Goal: Task Accomplishment & Management: Use online tool/utility

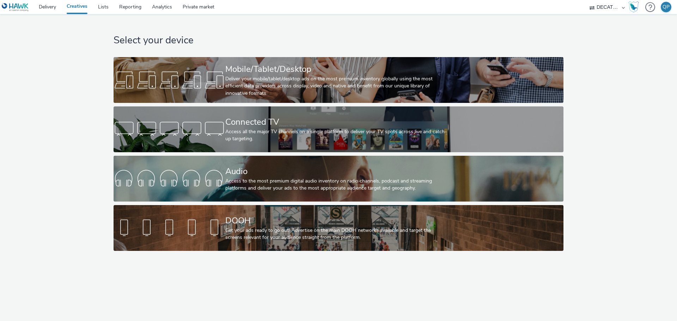
click at [75, 84] on div "Select your device Mobile/Tablet/Desktop Deliver your mobile/tablet/desktop ads…" at bounding box center [339, 134] width 682 height 240
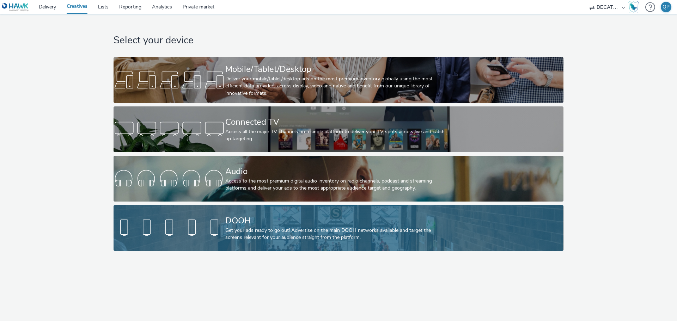
click at [217, 227] on div at bounding box center [170, 228] width 112 height 23
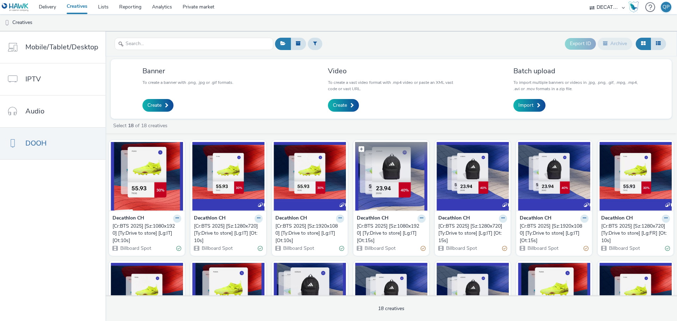
click at [387, 191] on img at bounding box center [391, 176] width 72 height 69
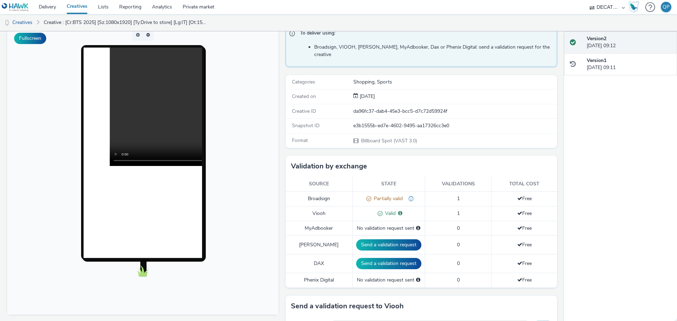
scroll to position [53, 0]
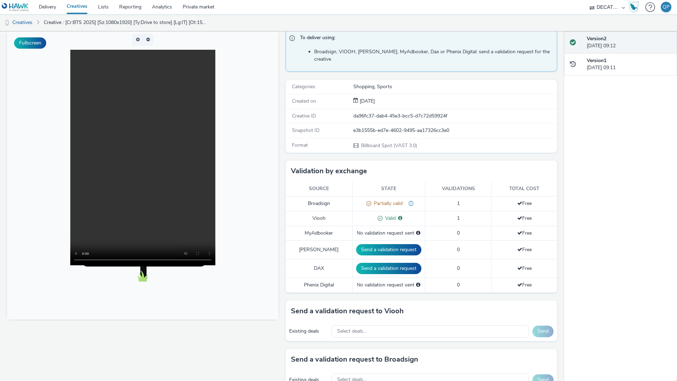
click at [215, 259] on video at bounding box center [142, 157] width 145 height 215
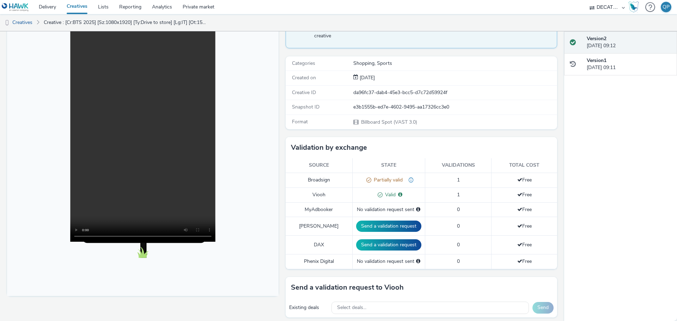
scroll to position [0, 0]
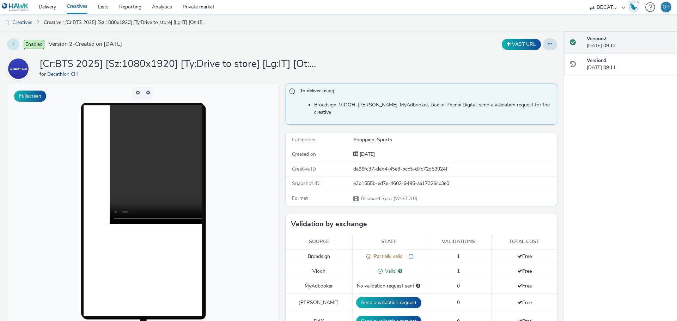
click at [12, 50] on button at bounding box center [13, 44] width 12 height 12
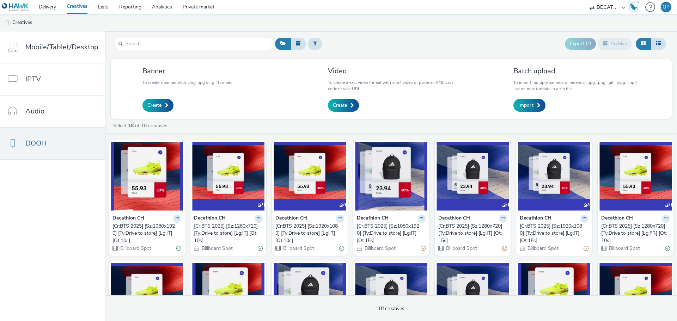
click at [360, 45] on div "Export ID Archive" at bounding box center [470, 43] width 394 height 17
click at [313, 122] on div "Select 18 of 18 creatives" at bounding box center [392, 125] width 561 height 7
click at [394, 37] on div "Export ID Archive" at bounding box center [470, 43] width 394 height 17
click at [386, 195] on img at bounding box center [391, 176] width 72 height 69
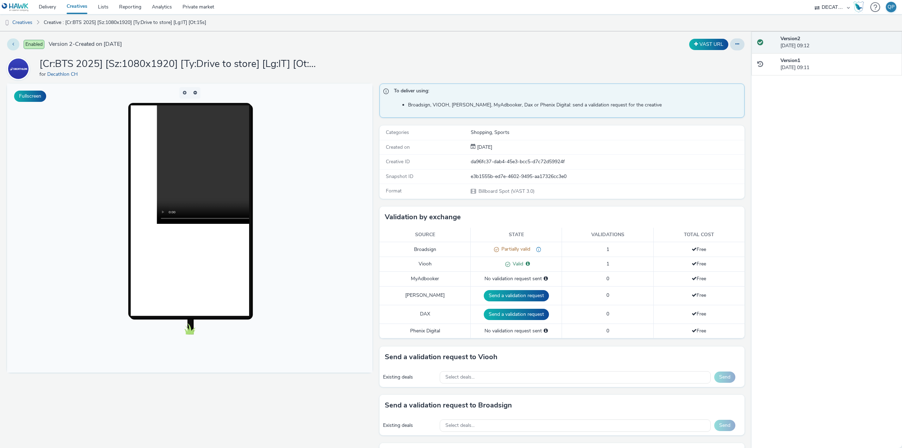
click at [11, 42] on button at bounding box center [13, 44] width 12 height 12
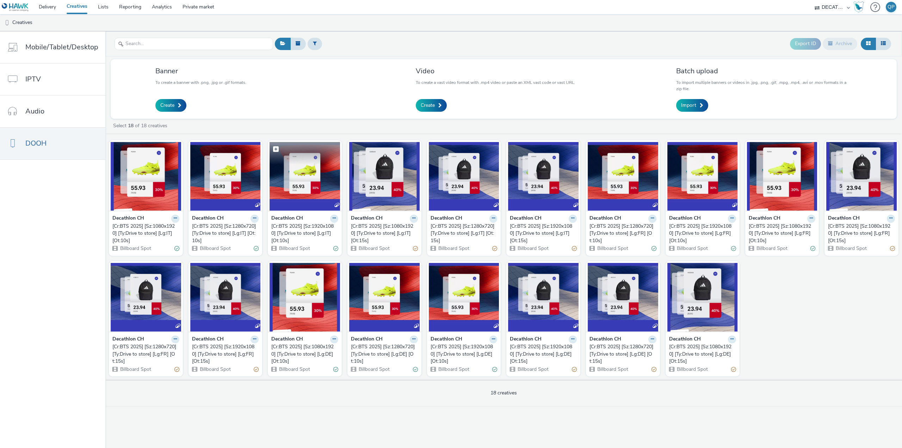
click at [318, 185] on img at bounding box center [305, 176] width 70 height 69
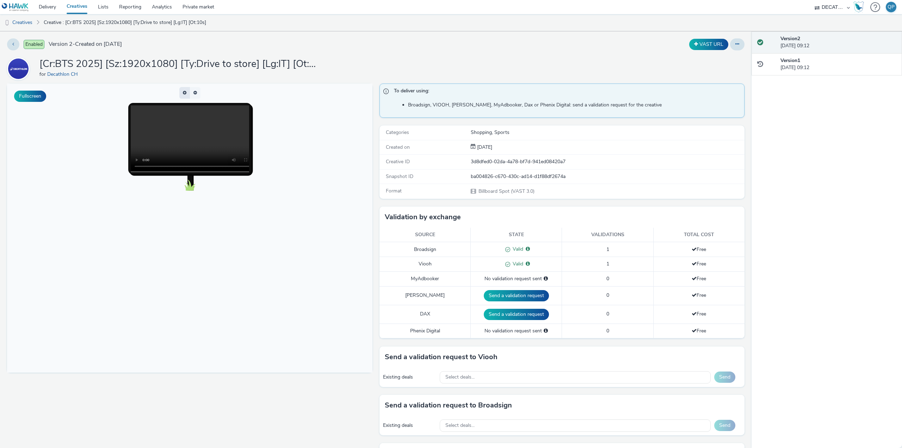
click at [184, 92] on button "button" at bounding box center [184, 93] width 11 height 12
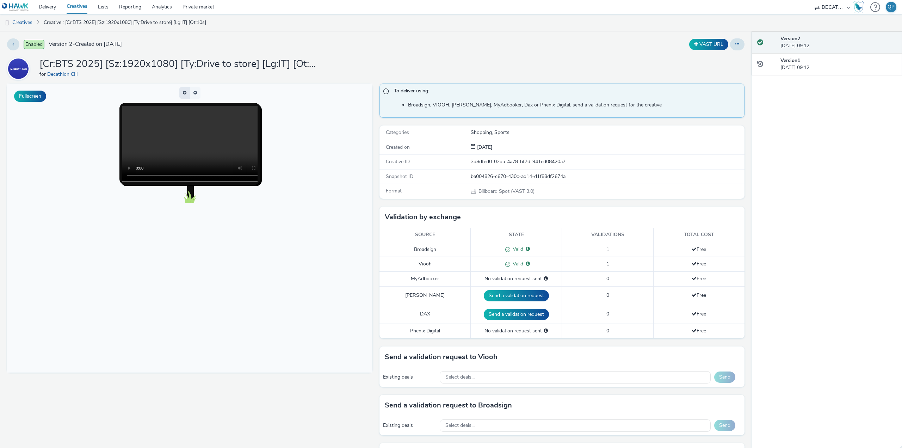
click at [184, 92] on button "button" at bounding box center [184, 93] width 11 height 12
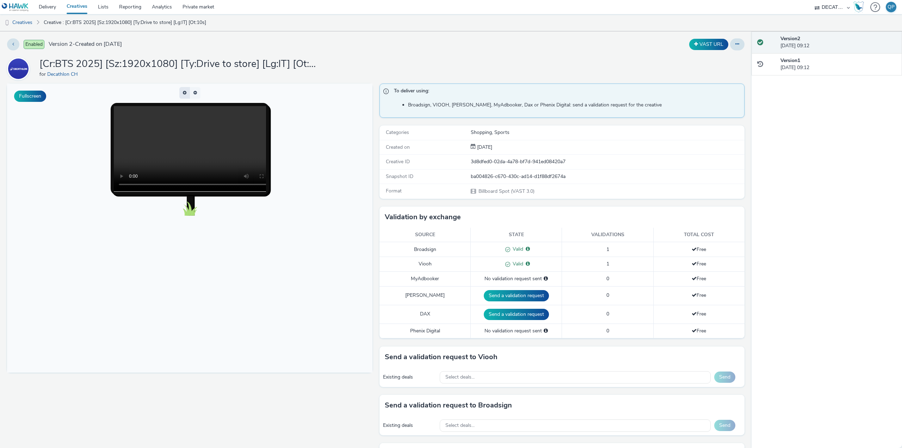
click at [184, 92] on button "button" at bounding box center [184, 93] width 11 height 12
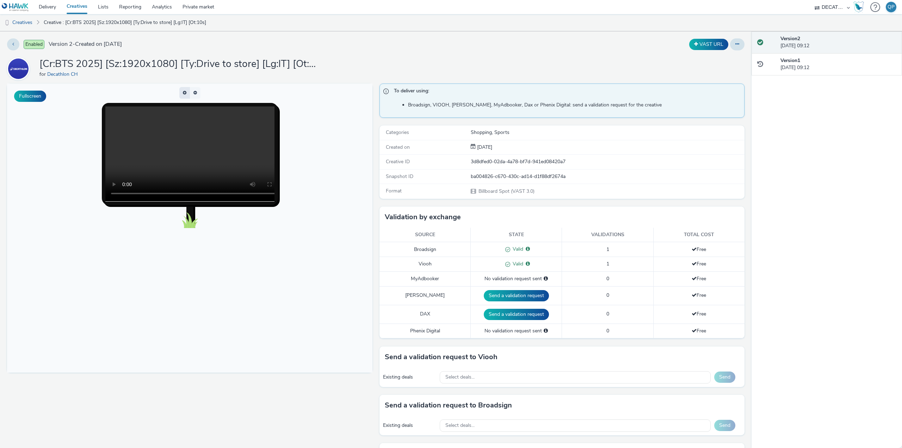
click at [184, 92] on span "button" at bounding box center [185, 93] width 4 height 4
click at [184, 92] on button "button" at bounding box center [184, 93] width 11 height 12
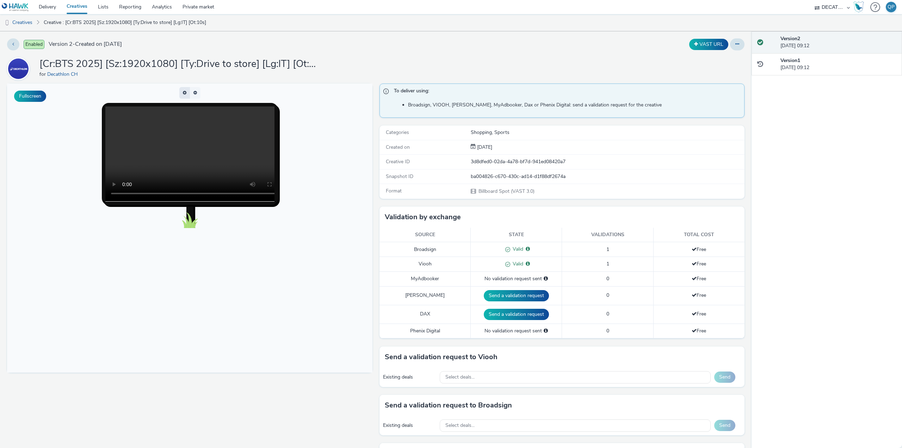
click at [185, 93] on span "button" at bounding box center [185, 93] width 0 height 0
click at [184, 92] on button "button" at bounding box center [184, 93] width 11 height 12
click at [307, 206] on body at bounding box center [190, 228] width 366 height 289
